Goal: Information Seeking & Learning: Learn about a topic

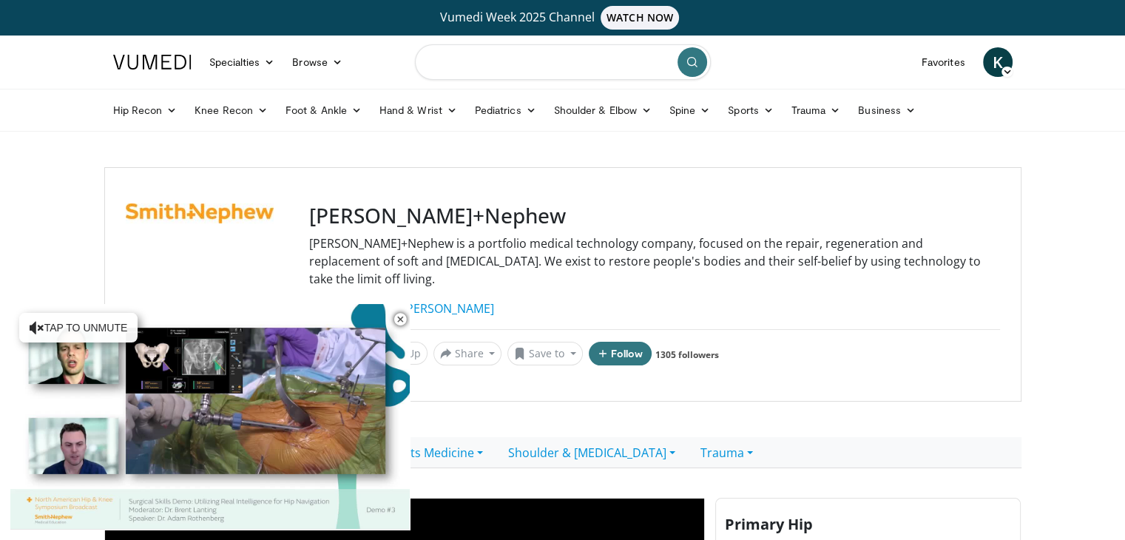
click at [482, 58] on input "Search topics, interventions" at bounding box center [563, 61] width 296 height 35
type input "**********"
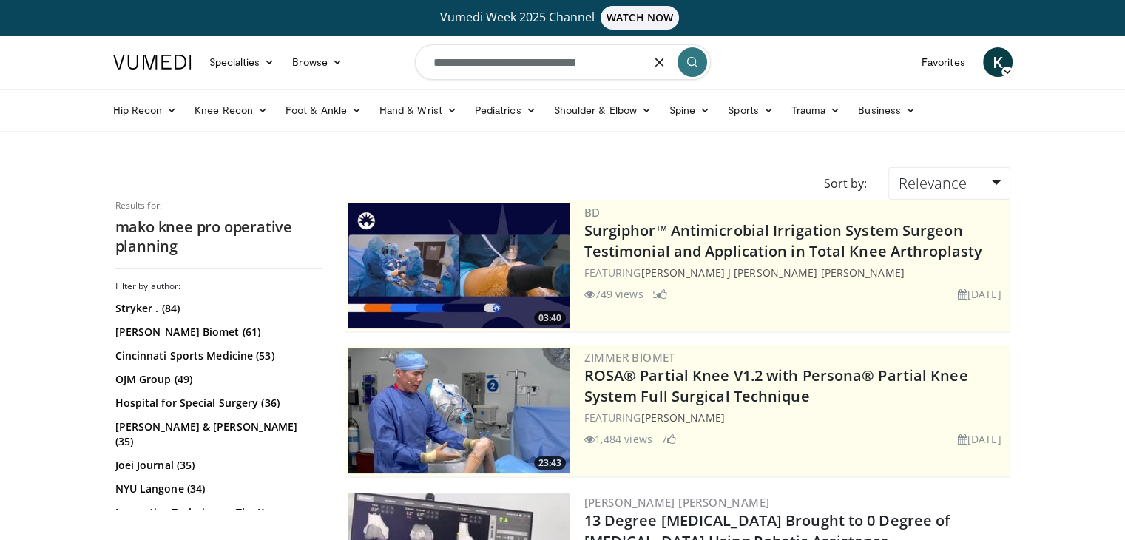
click at [465, 60] on input "**********" at bounding box center [563, 61] width 296 height 35
type input "**********"
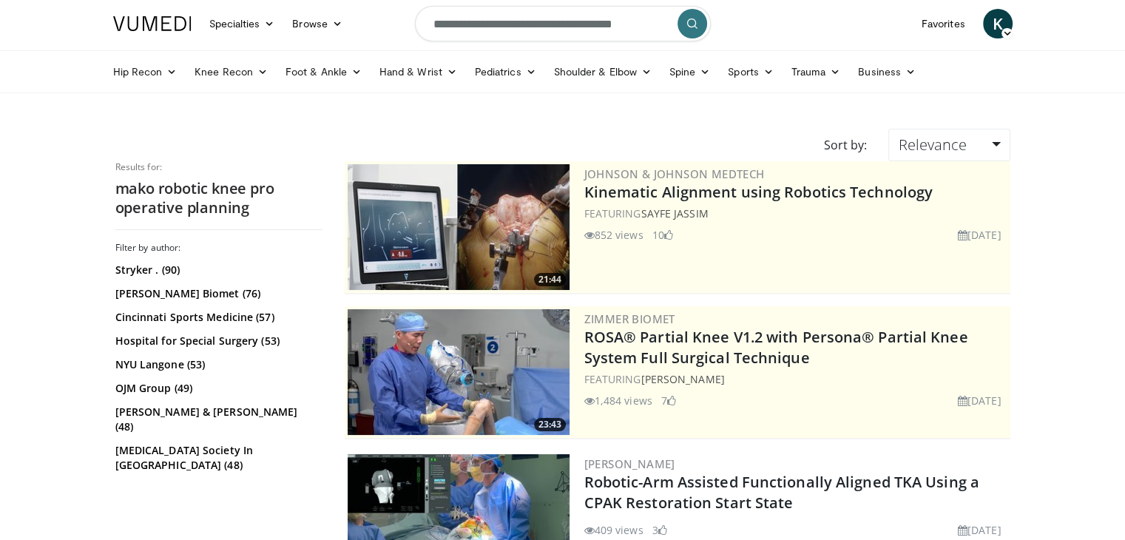
scroll to position [74, 0]
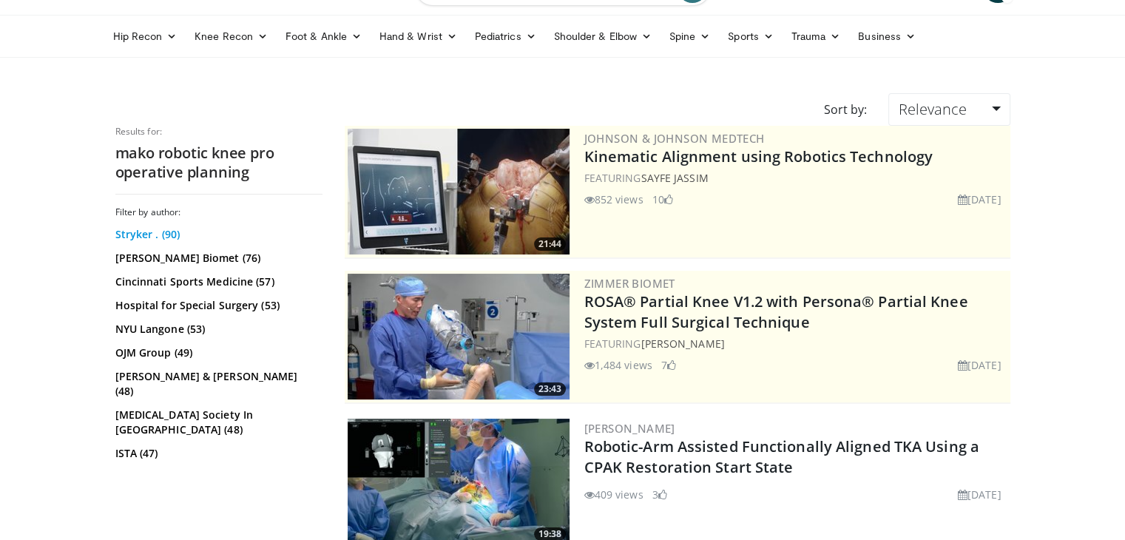
click at [137, 236] on link "Stryker . (90)" at bounding box center [216, 234] width 203 height 15
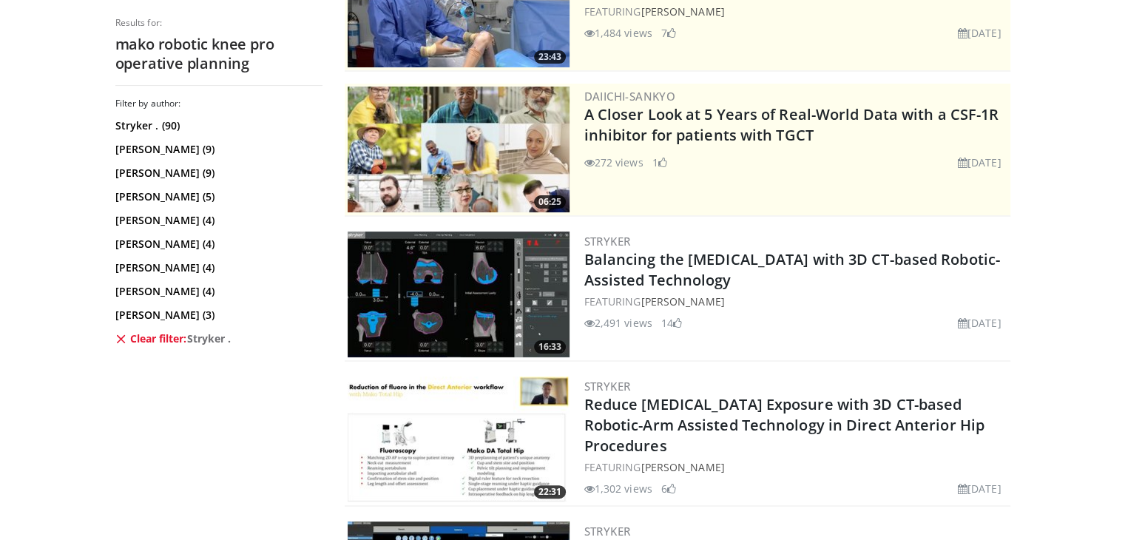
scroll to position [296, 0]
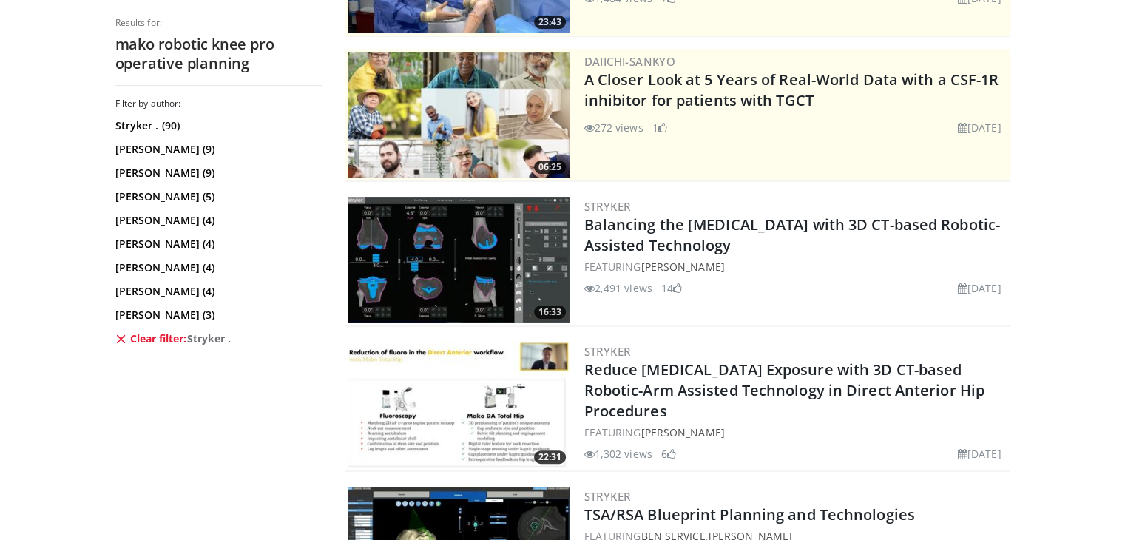
click at [452, 273] on img at bounding box center [458, 260] width 222 height 126
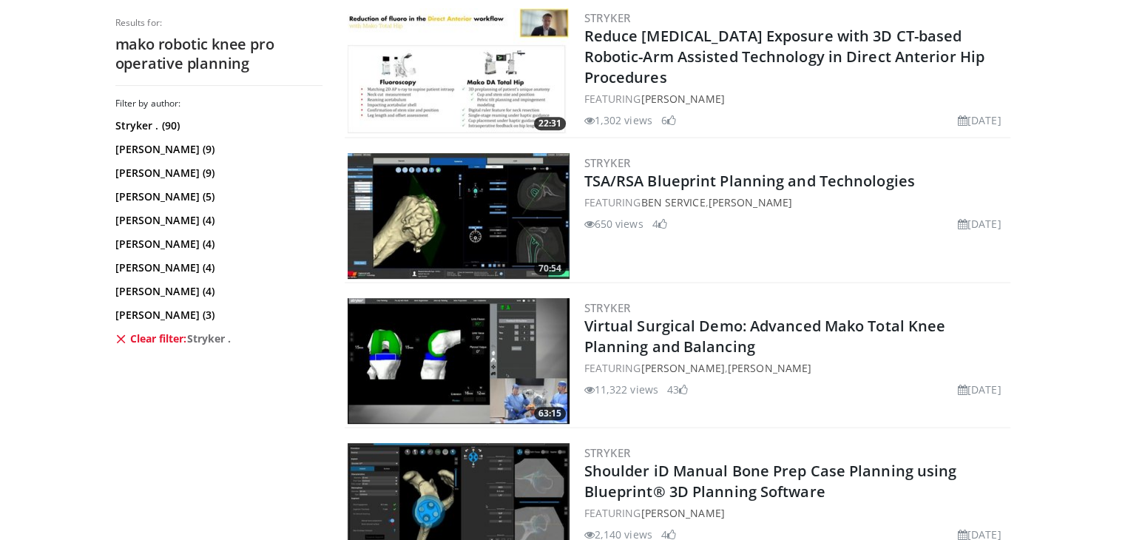
scroll to position [665, 0]
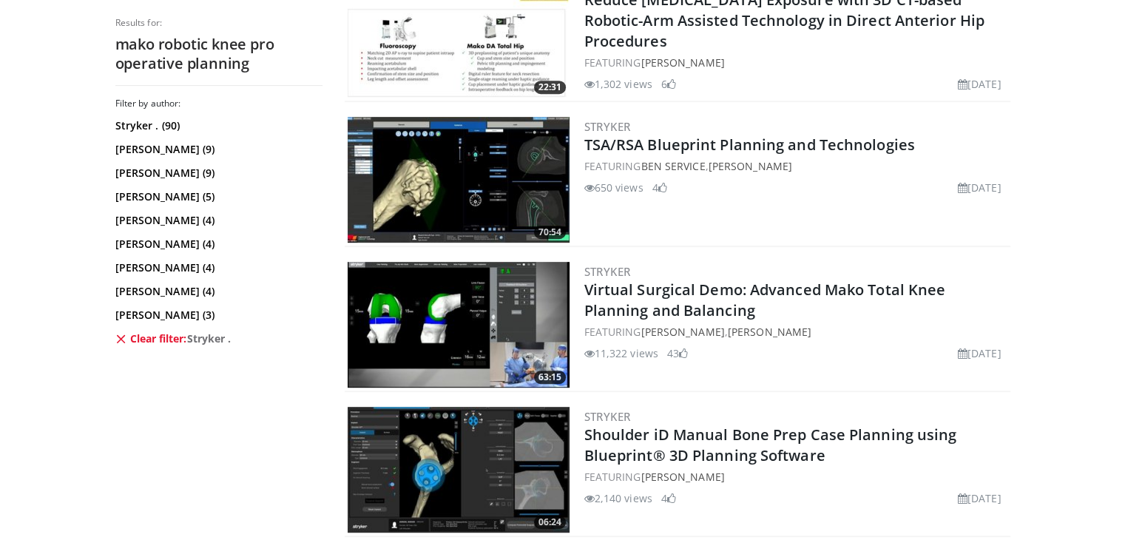
click at [461, 324] on img at bounding box center [458, 325] width 222 height 126
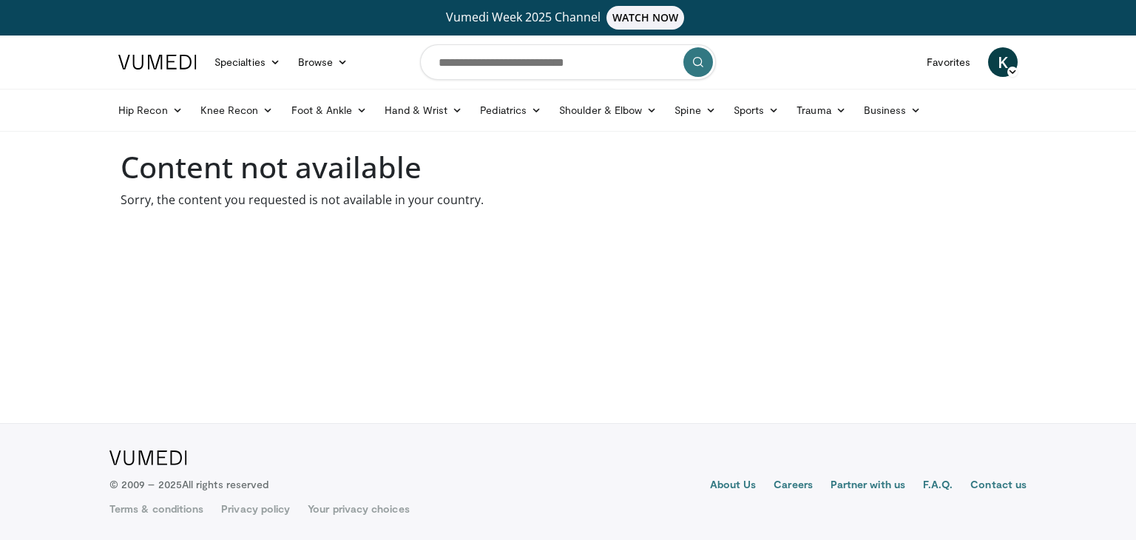
click at [256, 211] on body "Vumedi Week 2025 Channel WATCH NOW Specialties Adult & Family Medicine Allergy,…" at bounding box center [568, 270] width 1136 height 540
drag, startPoint x: 277, startPoint y: 203, endPoint x: 402, endPoint y: 211, distance: 125.2
click at [402, 211] on body "Vumedi Week 2025 Channel WATCH NOW Specialties Adult & Family Medicine Allergy,…" at bounding box center [568, 270] width 1136 height 540
click at [419, 245] on body "Vumedi Week 2025 Channel WATCH NOW Specialties Adult & Family Medicine Allergy,…" at bounding box center [568, 270] width 1136 height 540
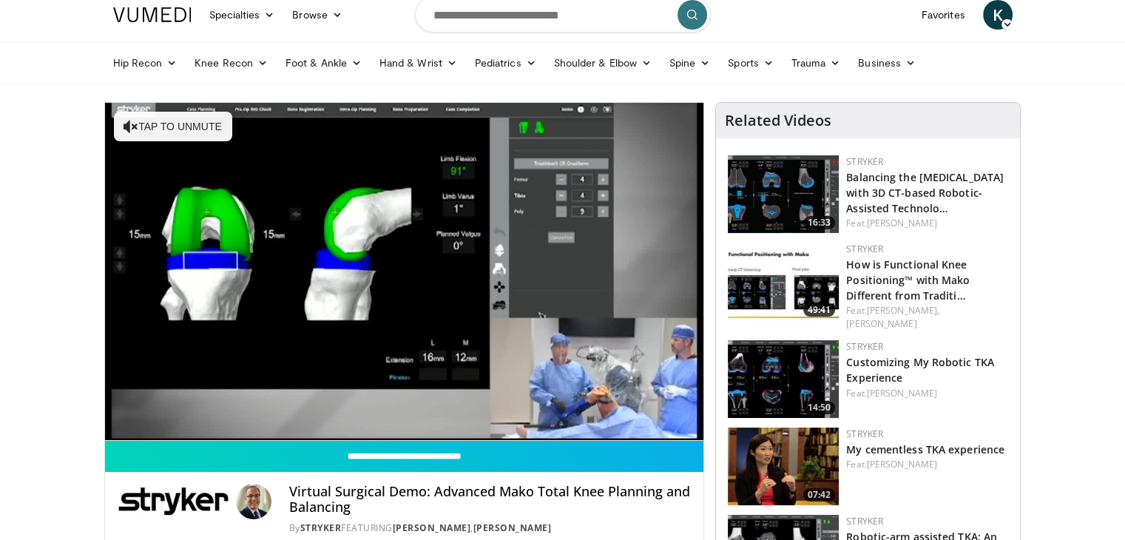
scroll to position [74, 0]
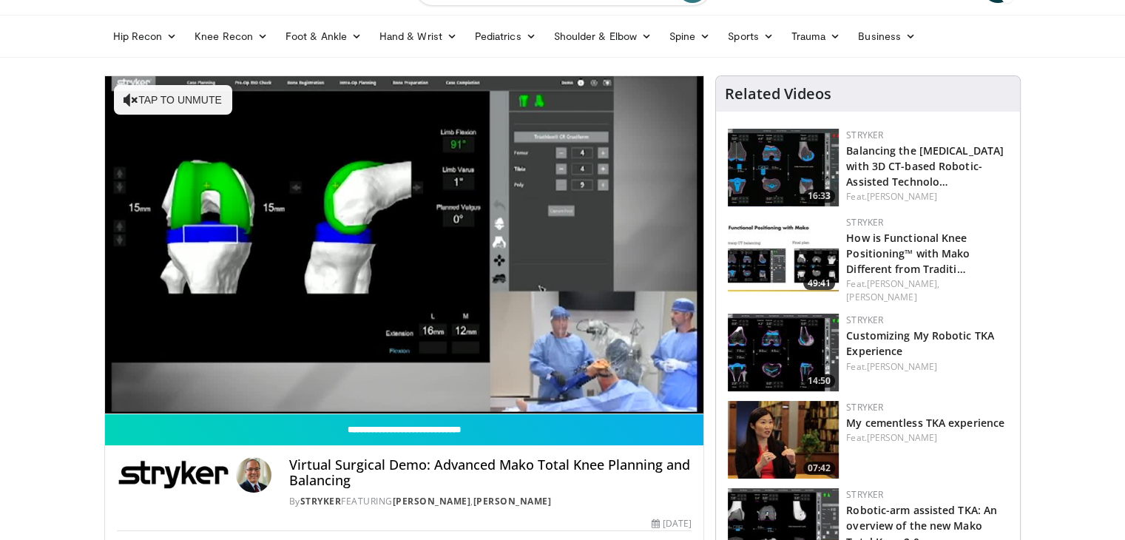
click at [798, 265] on img at bounding box center [782, 255] width 111 height 78
click at [798, 344] on img at bounding box center [782, 352] width 111 height 78
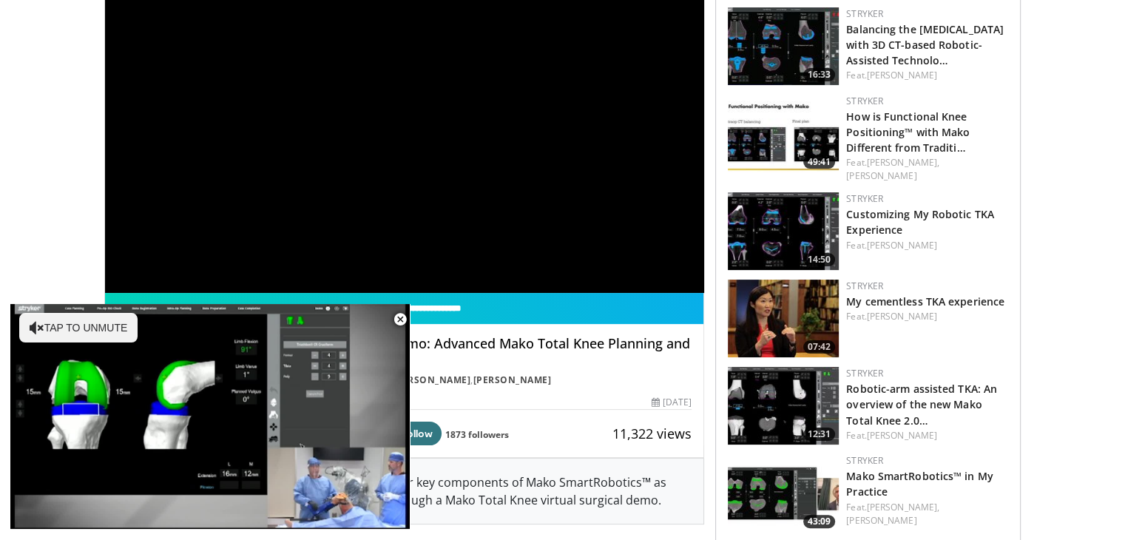
scroll to position [222, 0]
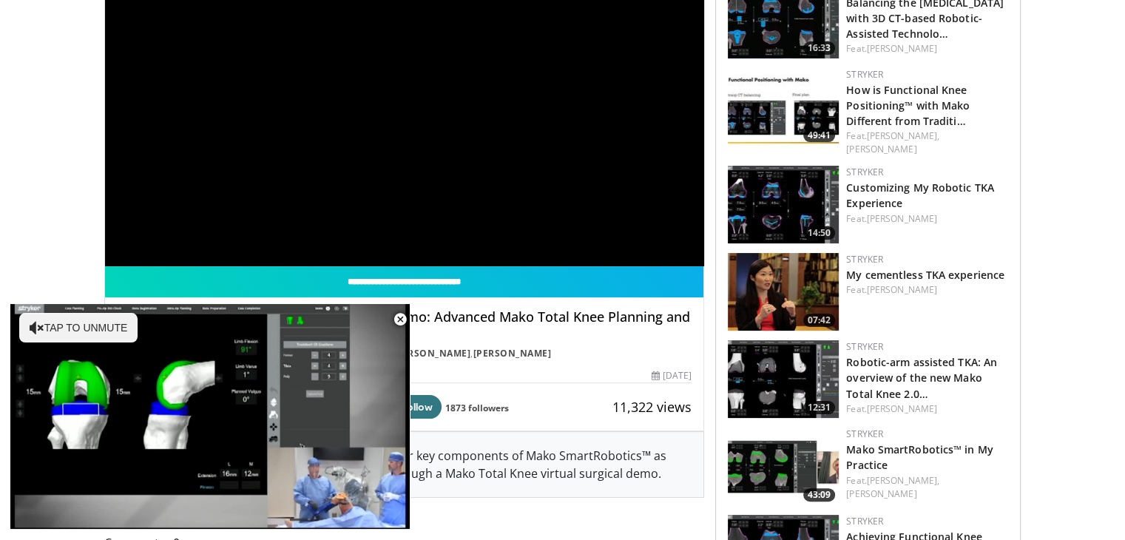
click at [804, 367] on img at bounding box center [782, 379] width 111 height 78
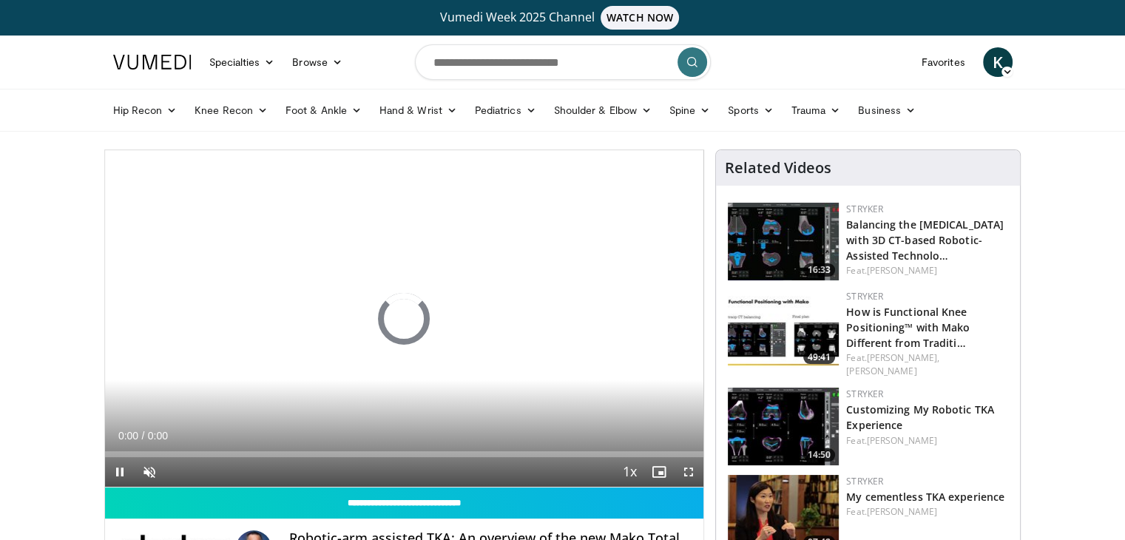
scroll to position [74, 0]
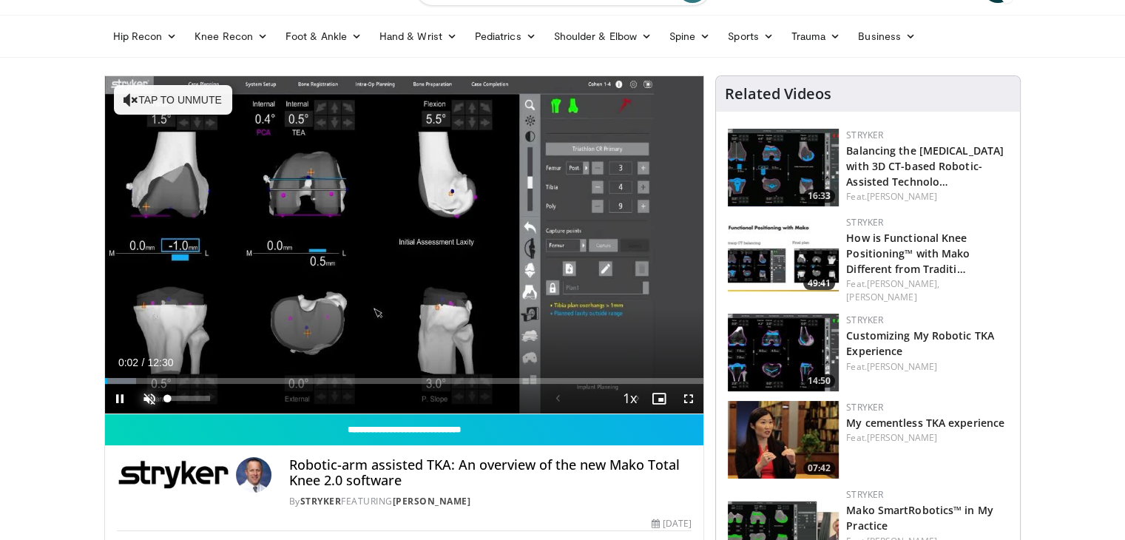
click at [153, 394] on span "Video Player" at bounding box center [150, 399] width 30 height 30
click at [198, 397] on div "74%" at bounding box center [189, 398] width 42 height 5
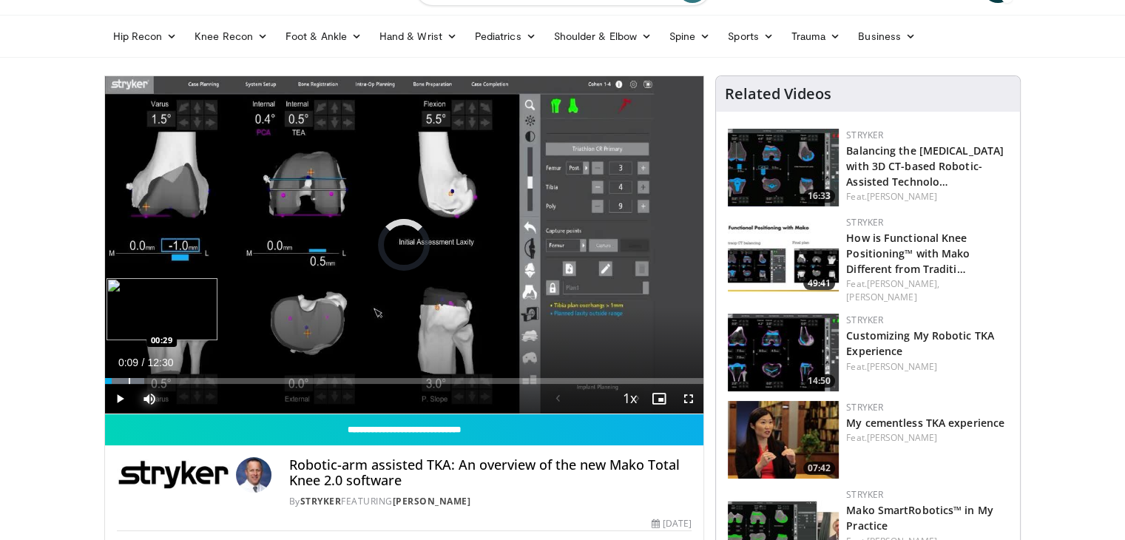
click at [129, 379] on div "Progress Bar" at bounding box center [129, 381] width 1 height 6
click at [123, 382] on div "Progress Bar" at bounding box center [123, 381] width 1 height 6
click at [145, 381] on div "Progress Bar" at bounding box center [145, 381] width 1 height 6
click at [140, 381] on div "Progress Bar" at bounding box center [140, 381] width 1 height 6
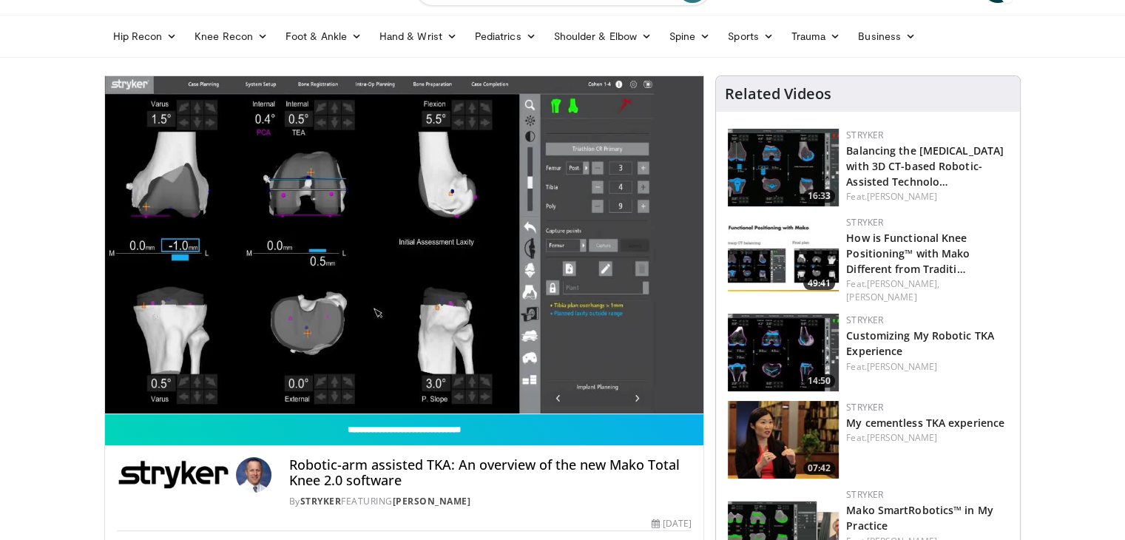
click at [135, 381] on video-js "**********" at bounding box center [404, 245] width 599 height 338
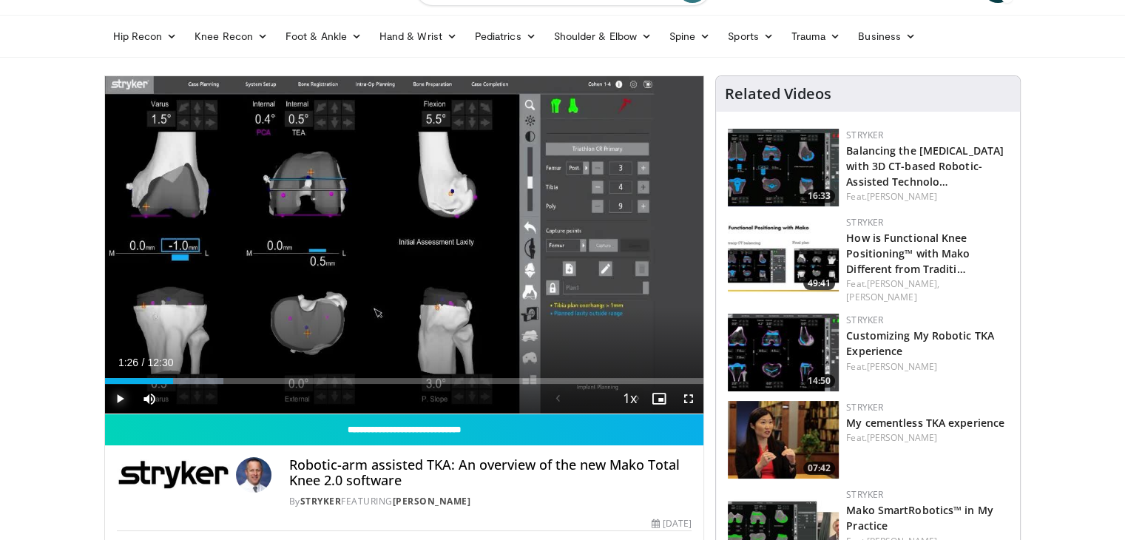
click at [120, 400] on span "Video Player" at bounding box center [120, 399] width 30 height 30
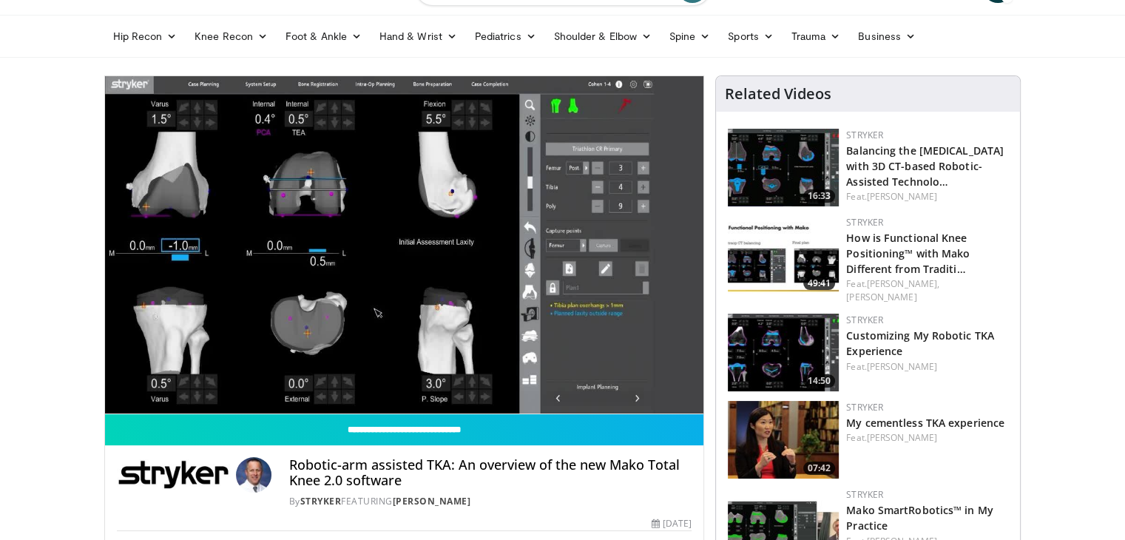
click at [105, 384] on button "Pause" at bounding box center [120, 399] width 30 height 30
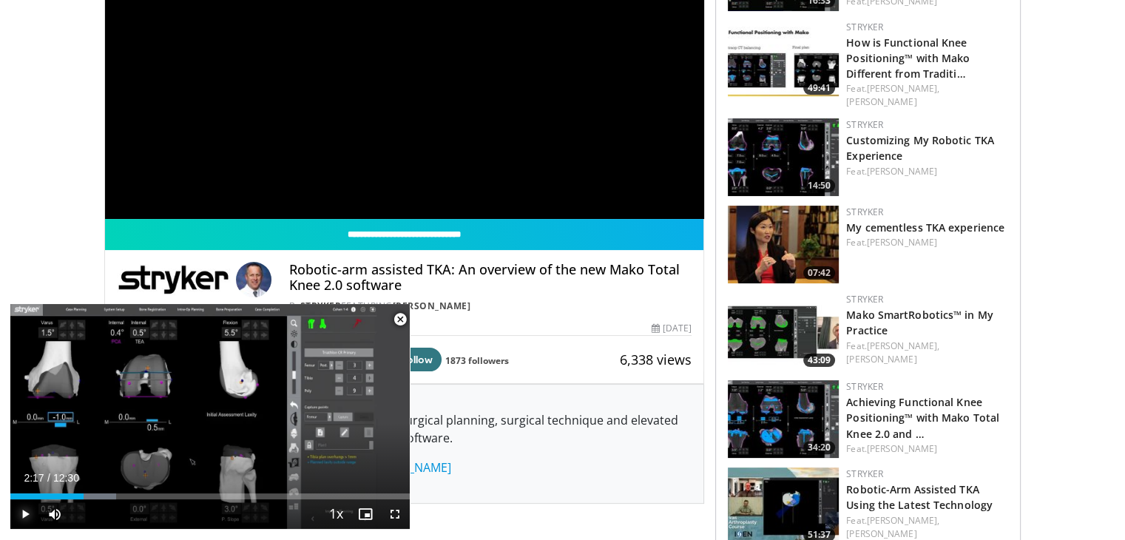
scroll to position [296, 0]
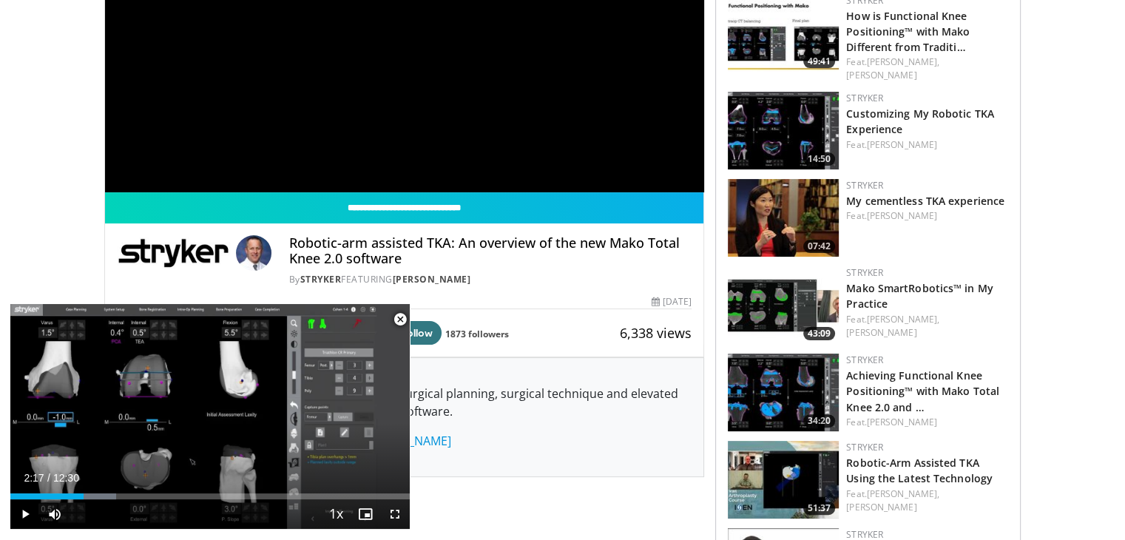
click at [813, 288] on img at bounding box center [782, 305] width 111 height 78
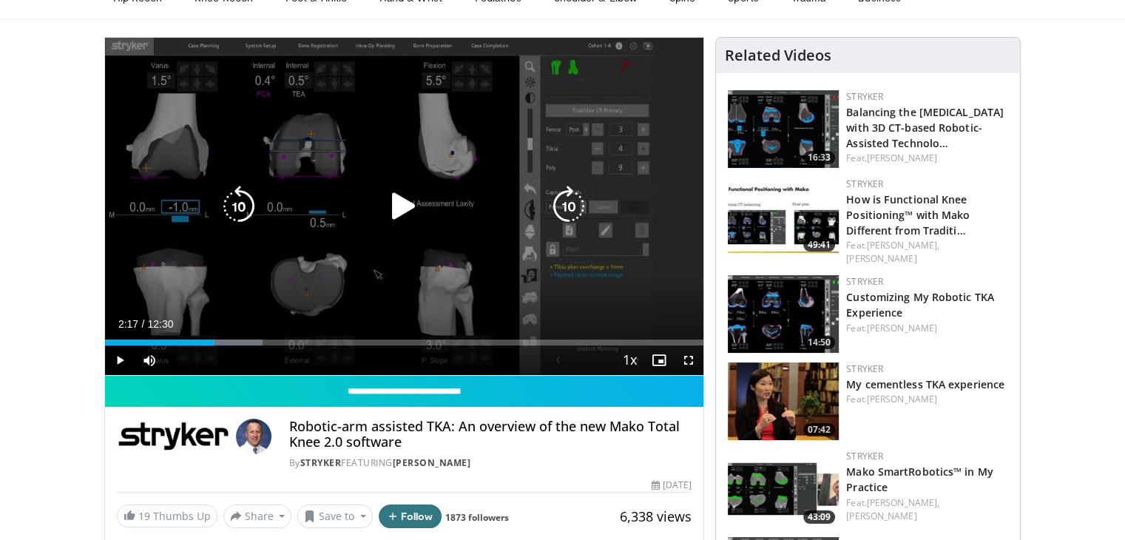
scroll to position [74, 0]
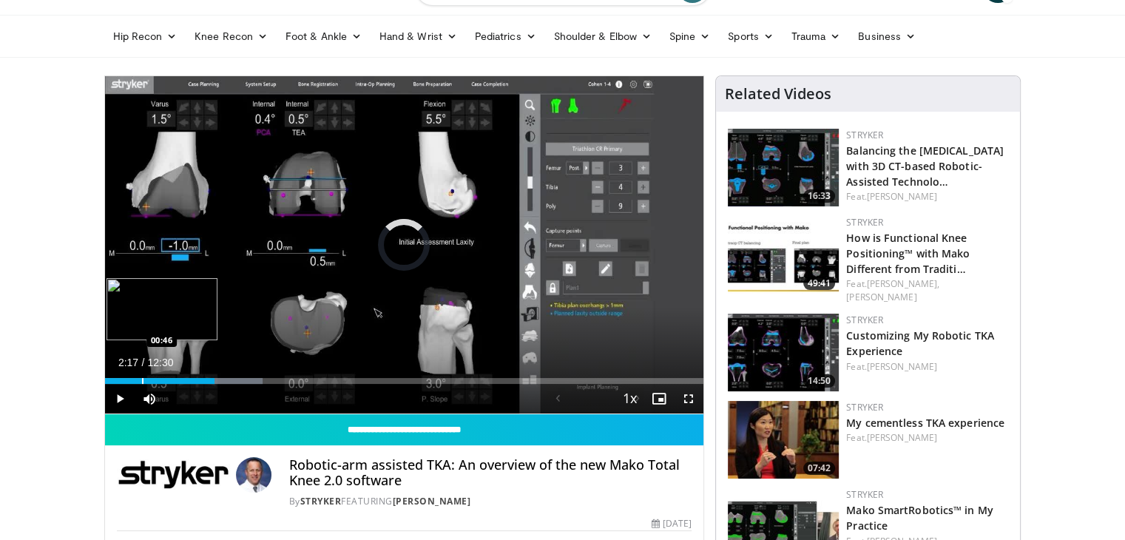
click at [142, 382] on div "Progress Bar" at bounding box center [142, 381] width 1 height 6
click at [132, 381] on div "Progress Bar" at bounding box center [132, 381] width 1 height 6
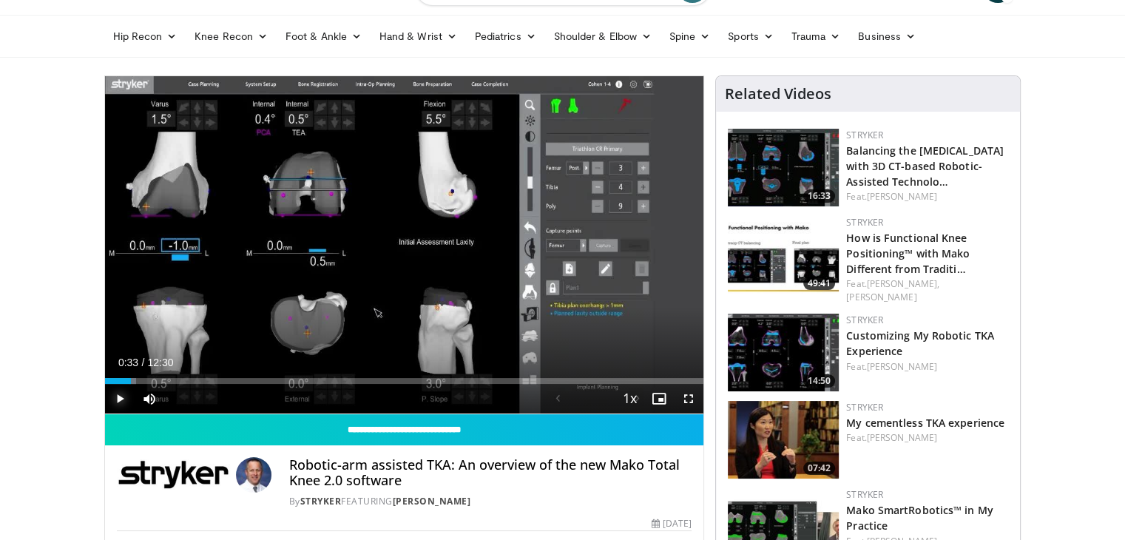
click at [115, 395] on span "Video Player" at bounding box center [120, 399] width 30 height 30
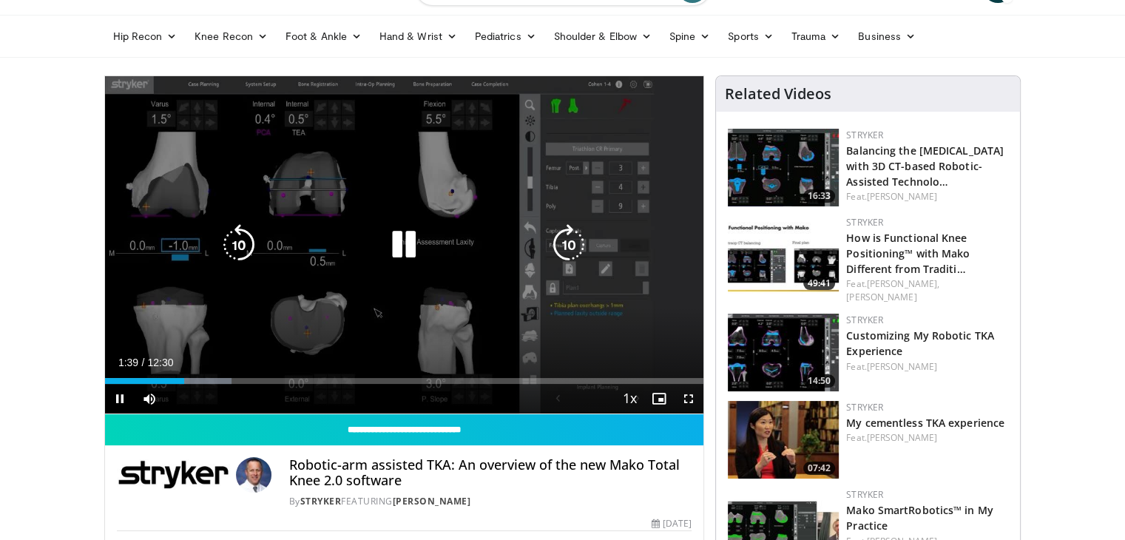
click at [246, 233] on icon "Video Player" at bounding box center [238, 244] width 41 height 41
click at [399, 240] on icon "Video Player" at bounding box center [403, 244] width 41 height 41
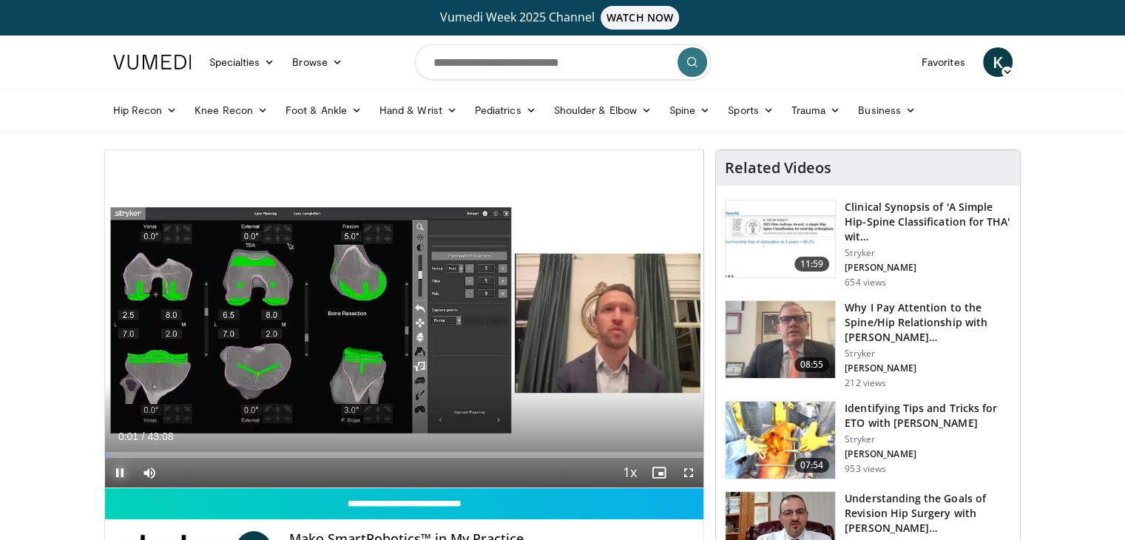
click at [119, 473] on span "Video Player" at bounding box center [120, 473] width 30 height 30
click at [118, 471] on span "Video Player" at bounding box center [120, 473] width 30 height 30
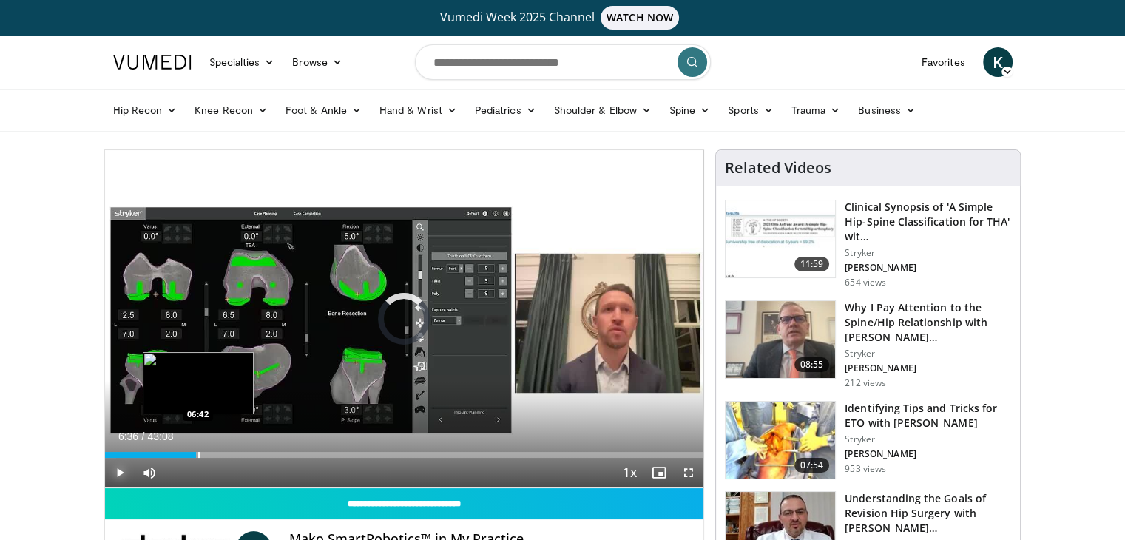
click at [197, 451] on div "Loaded : 1.91% 06:36 06:42" at bounding box center [404, 451] width 599 height 14
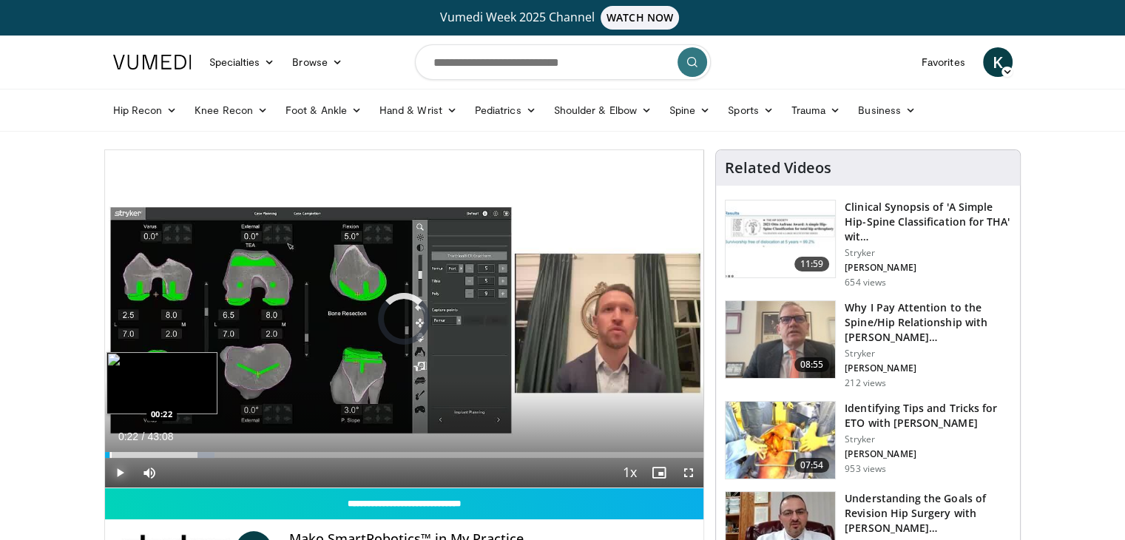
click at [110, 452] on div "Progress Bar" at bounding box center [110, 455] width 1 height 6
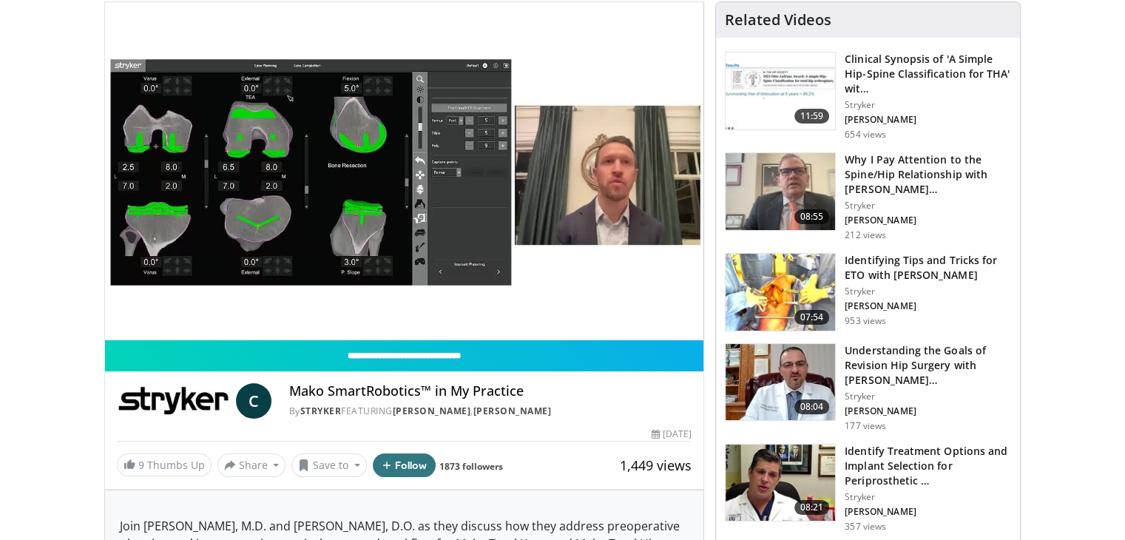
scroll to position [74, 0]
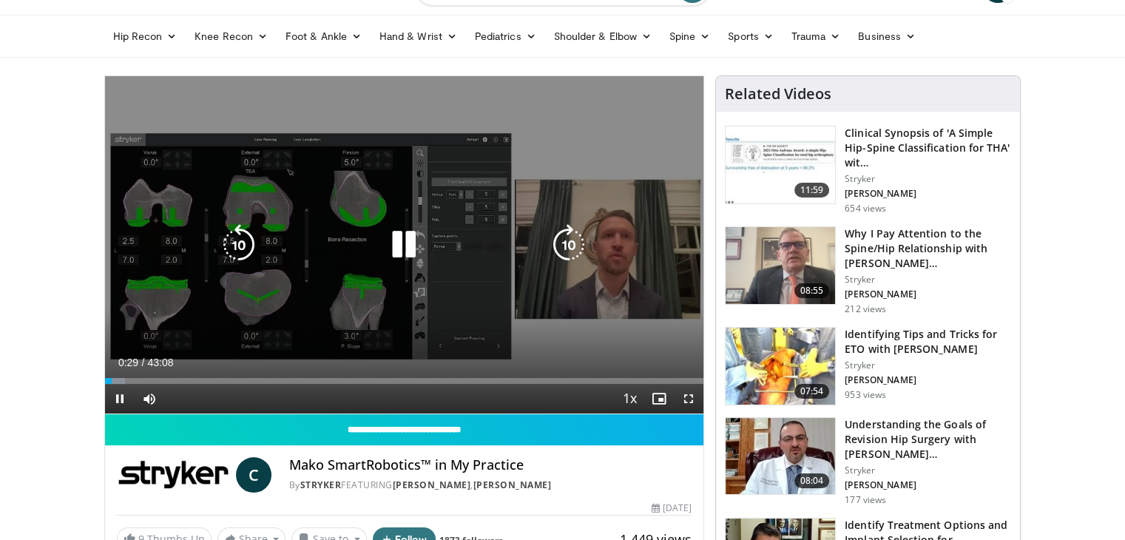
click at [567, 247] on icon "Video Player" at bounding box center [568, 244] width 41 height 41
click at [563, 249] on icon "Video Player" at bounding box center [568, 244] width 41 height 41
click at [577, 246] on icon "Video Player" at bounding box center [568, 244] width 41 height 41
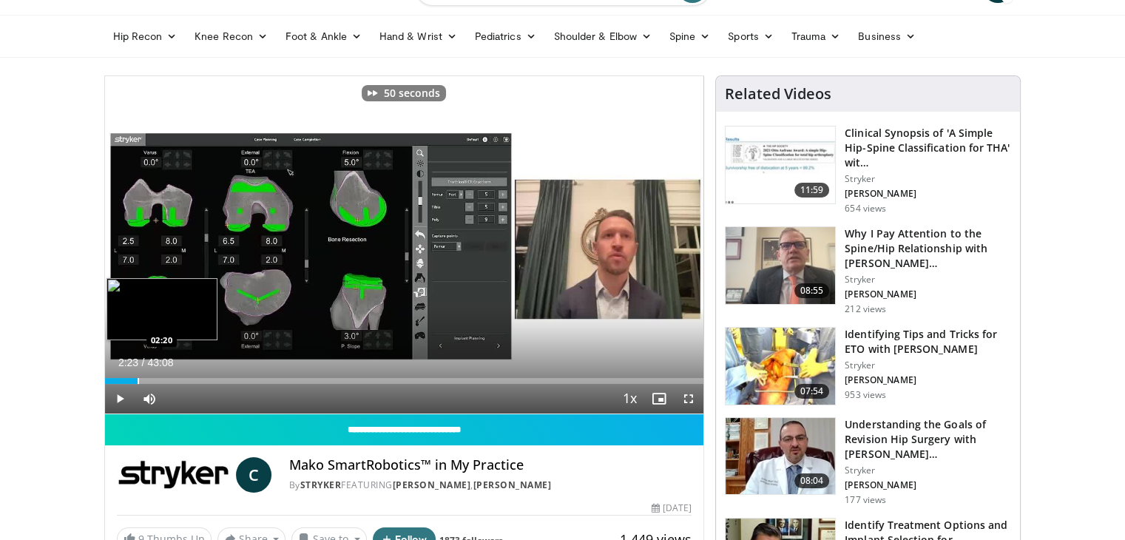
click at [138, 373] on div "Loaded : 5.75% 01:24 02:20" at bounding box center [404, 377] width 599 height 14
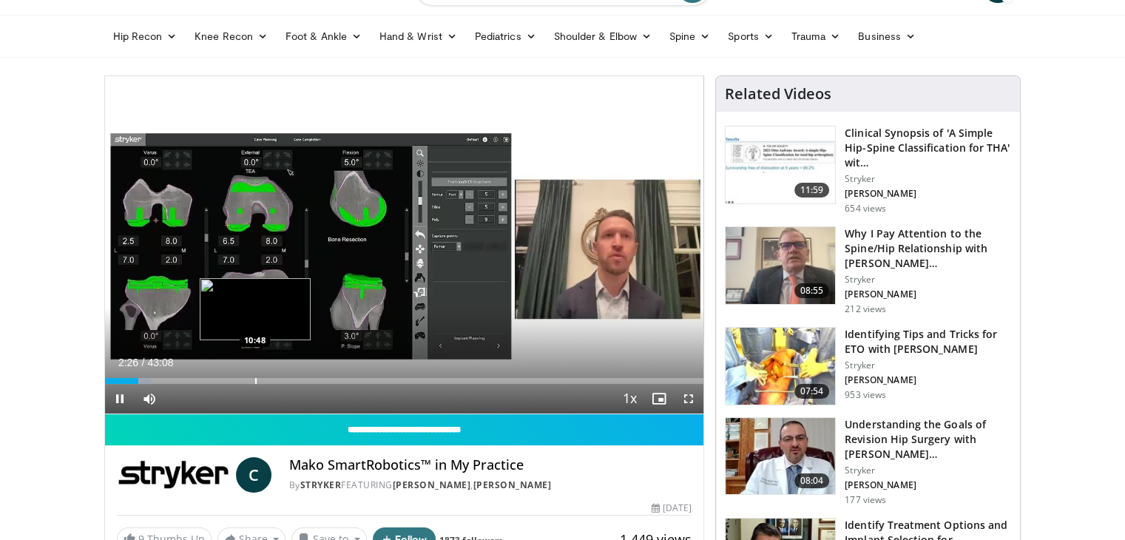
click at [254, 370] on div "Loaded : 7.66% 02:26 10:48" at bounding box center [404, 377] width 599 height 14
